Goal: Find contact information: Find contact information

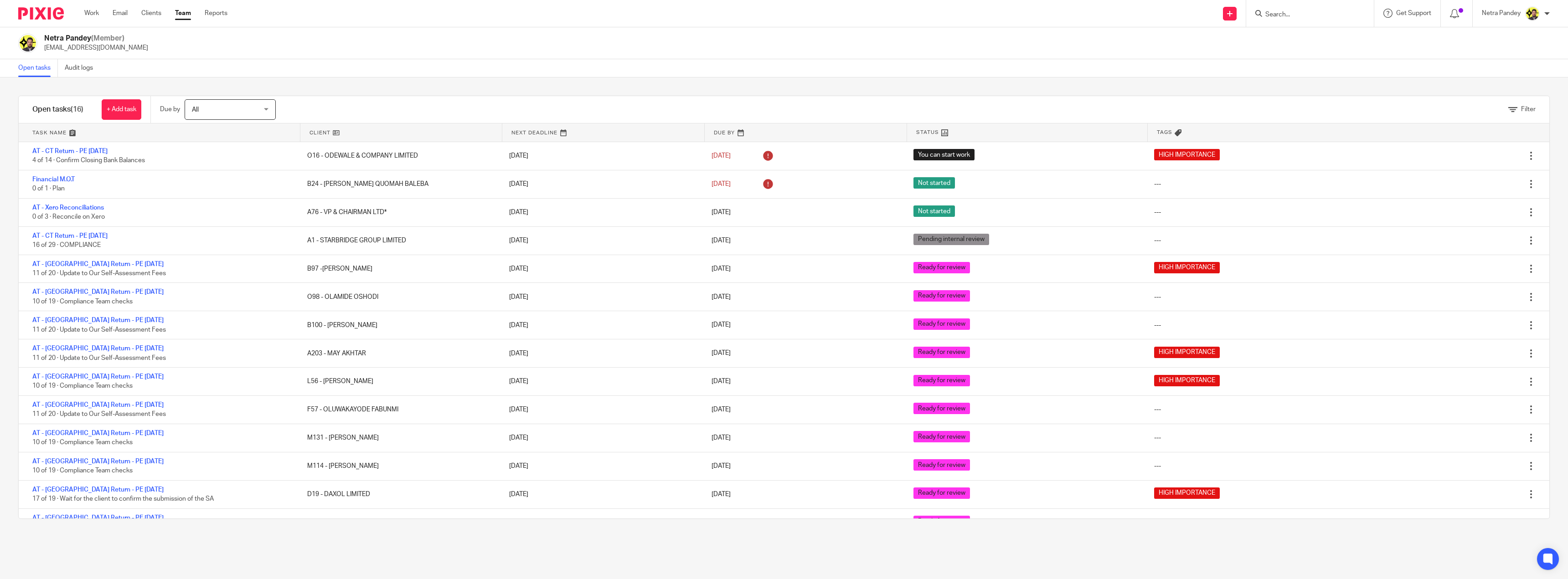
click at [1279, 8] on form at bounding box center [1313, 13] width 97 height 12
click at [1280, 12] on input "Search" at bounding box center [1305, 15] width 82 height 8
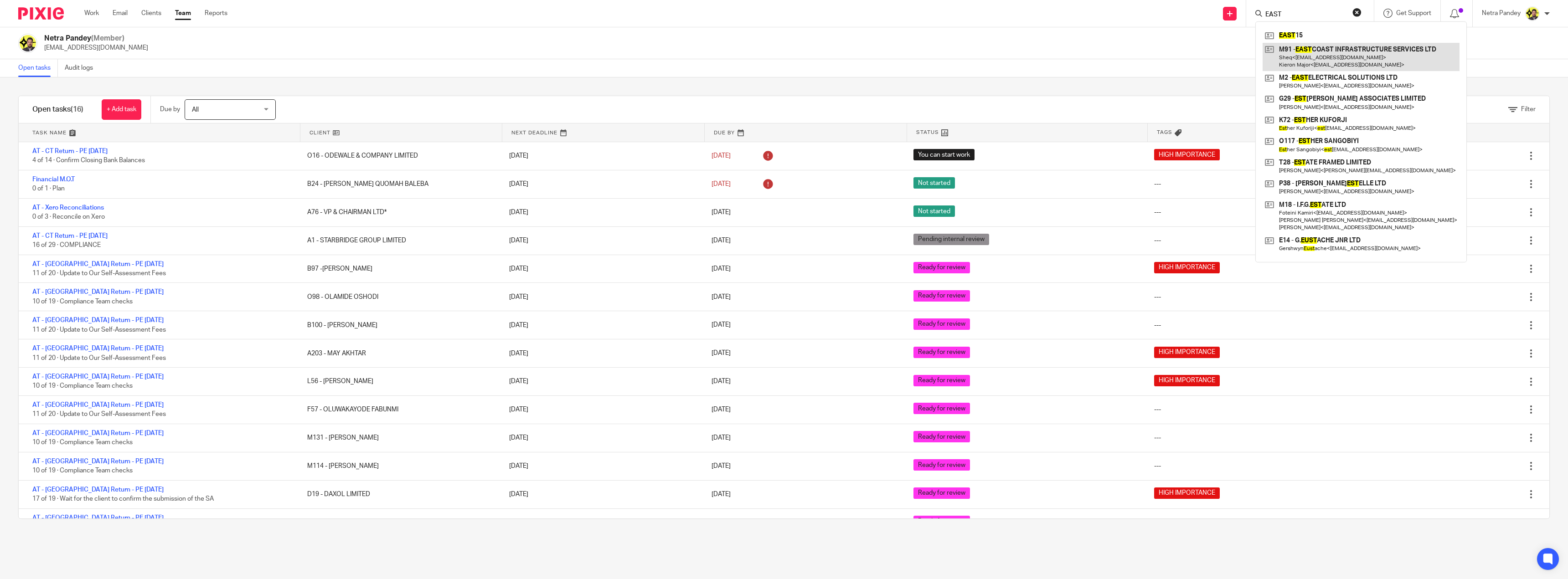
type input "EAST"
click at [1327, 52] on link at bounding box center [1360, 57] width 197 height 28
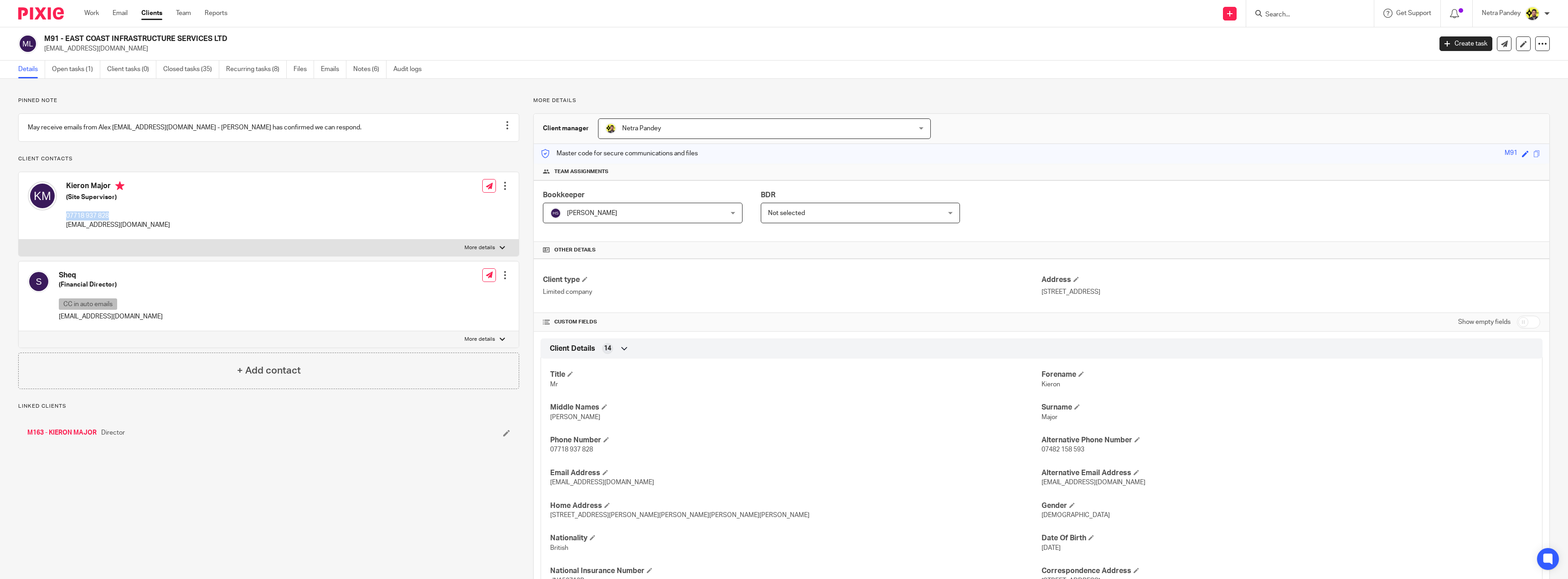
drag, startPoint x: 119, startPoint y: 227, endPoint x: 66, endPoint y: 227, distance: 53.0
click at [66, 220] on p "07718 937 828" at bounding box center [118, 215] width 104 height 9
copy p "07718 937 828"
drag, startPoint x: 100, startPoint y: 443, endPoint x: 122, endPoint y: 445, distance: 22.1
click at [122, 437] on div "M163 - KIERON MAJOR Director" at bounding box center [220, 432] width 386 height 9
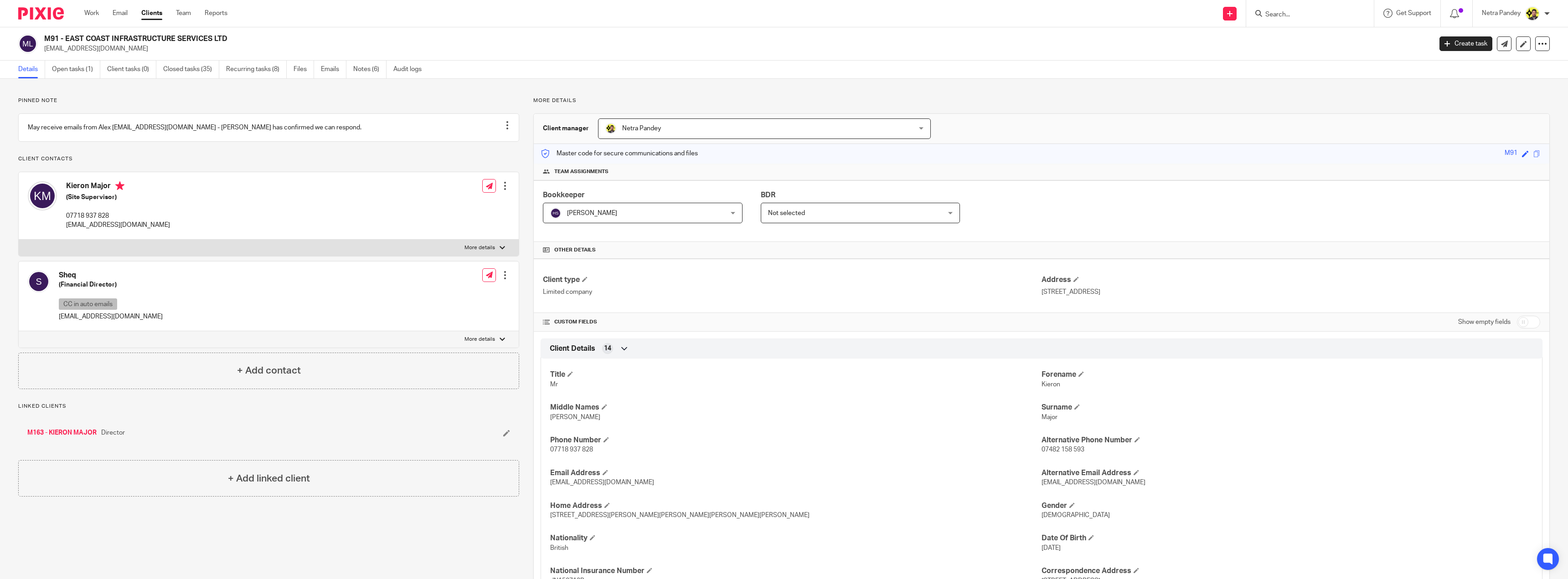
click at [128, 437] on div "M163 - KIERON MAJOR Director" at bounding box center [220, 432] width 386 height 9
